Goal: Navigation & Orientation: Find specific page/section

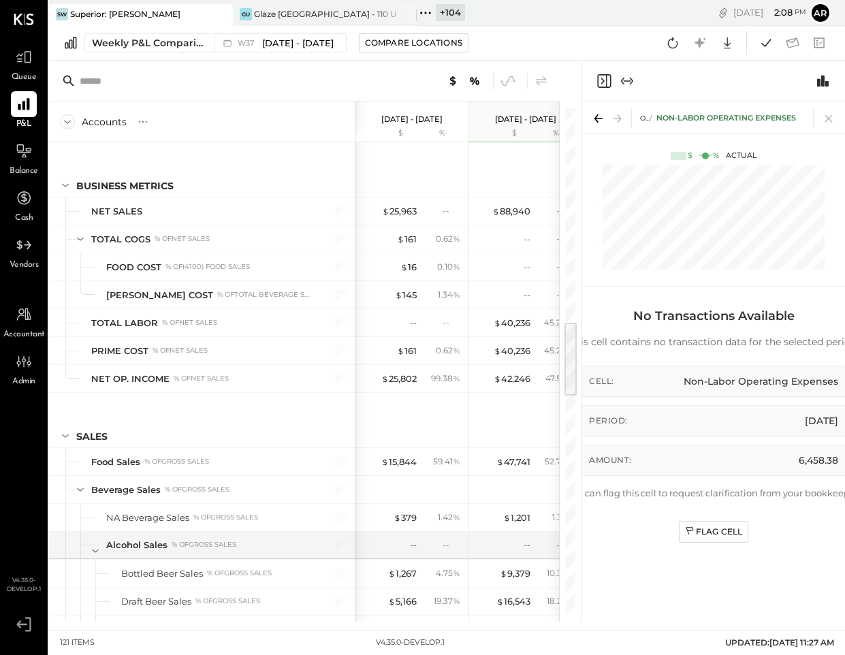
scroll to position [1407, 0]
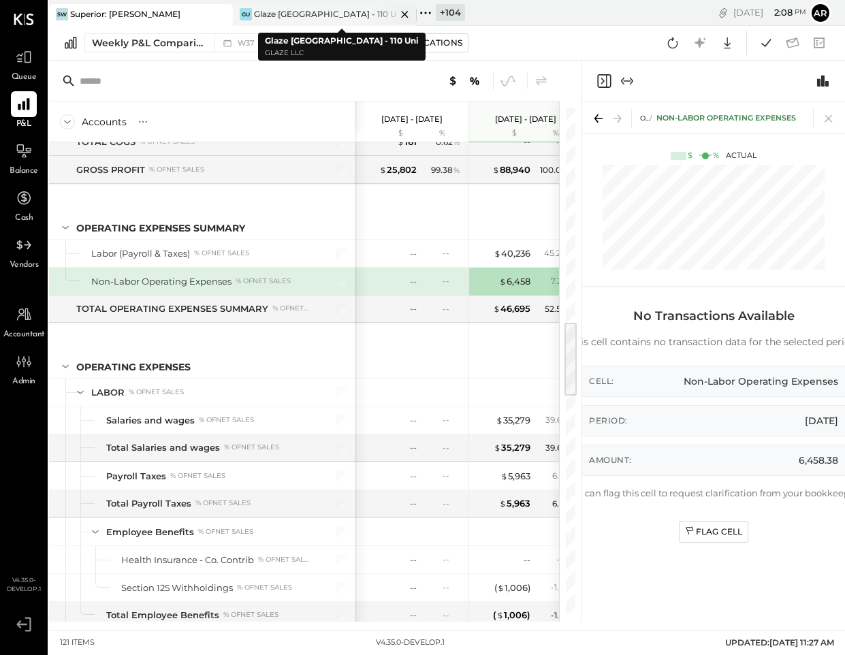
click at [328, 16] on div "Glaze [GEOGRAPHIC_DATA] - 110 Uni" at bounding box center [325, 14] width 142 height 12
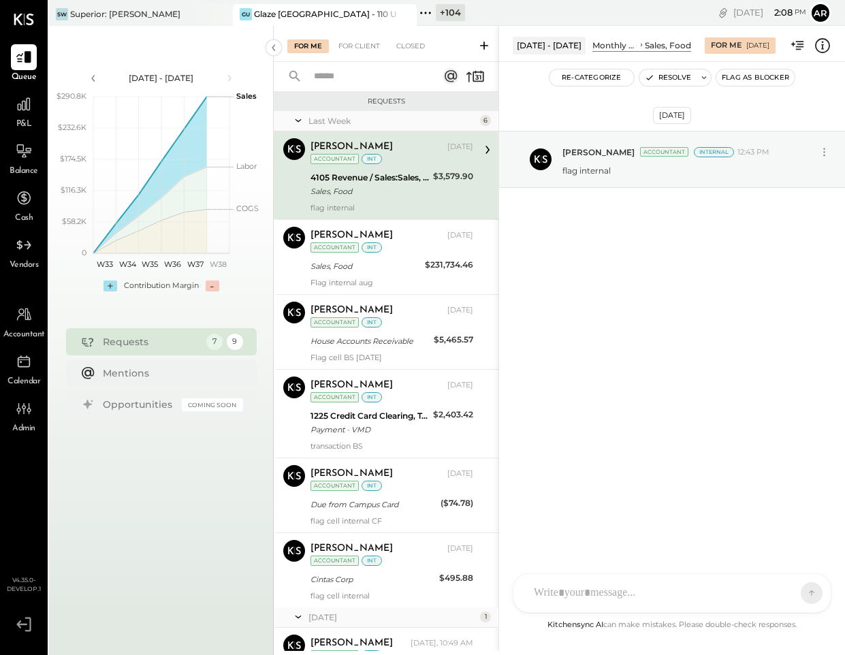
click at [541, 10] on div "+ 104 Pinned Locations ( 2 ) Superior: Warren Tavern Glaze Union Square - 110 U…" at bounding box center [496, 13] width 158 height 26
